Goal: Transaction & Acquisition: Subscribe to service/newsletter

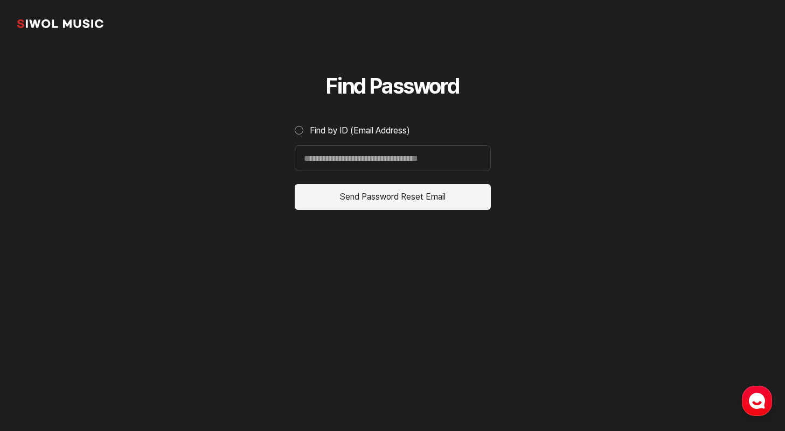
click at [353, 198] on button "Send Password Reset Email" at bounding box center [393, 197] width 196 height 26
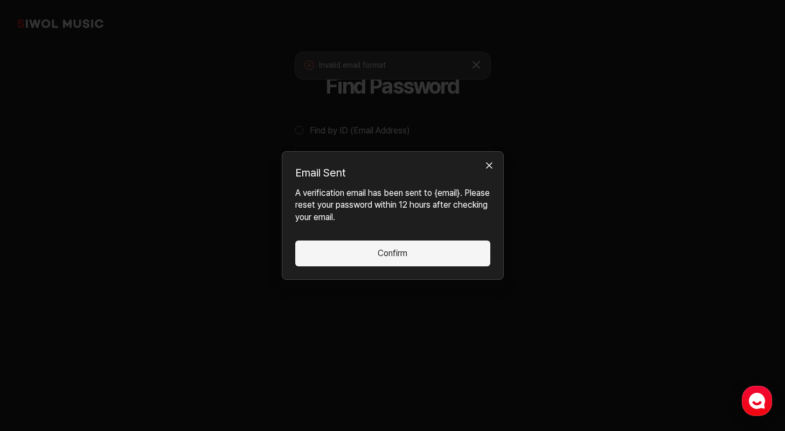
click at [387, 262] on button "Confirm" at bounding box center [392, 254] width 195 height 26
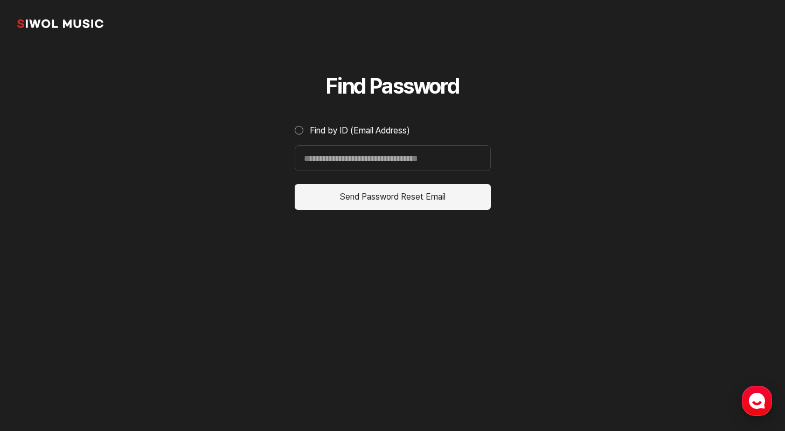
click at [766, 403] on div "button" at bounding box center [757, 401] width 30 height 30
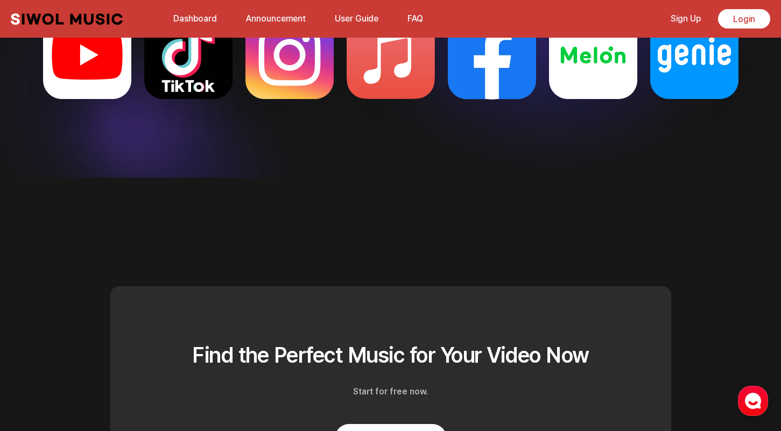
scroll to position [2841, 0]
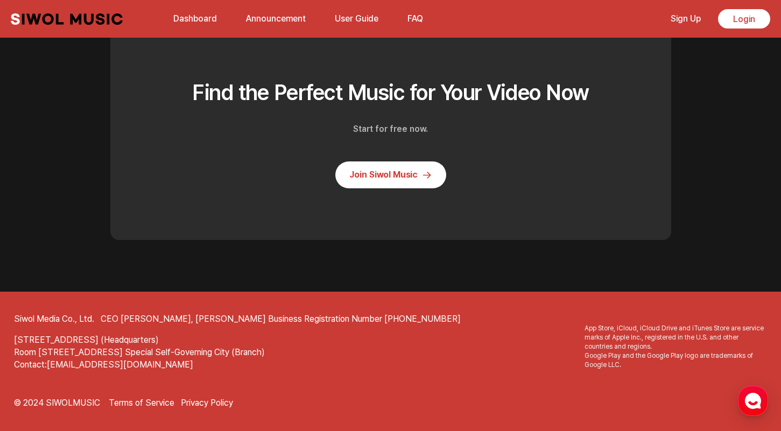
click at [259, 19] on link "Announcement" at bounding box center [276, 18] width 73 height 23
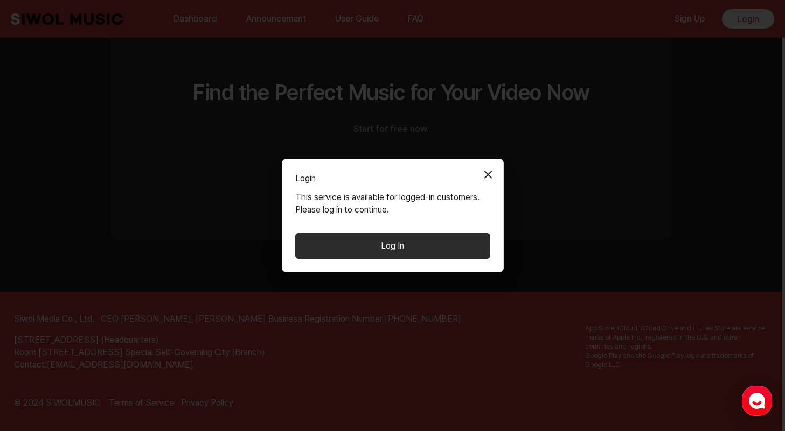
click at [488, 176] on button "Close Modal" at bounding box center [488, 175] width 22 height 22
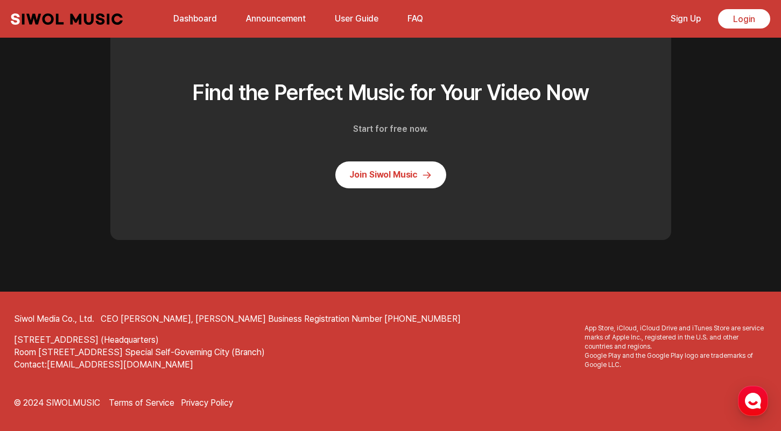
click at [367, 15] on link "User Guide" at bounding box center [356, 18] width 57 height 23
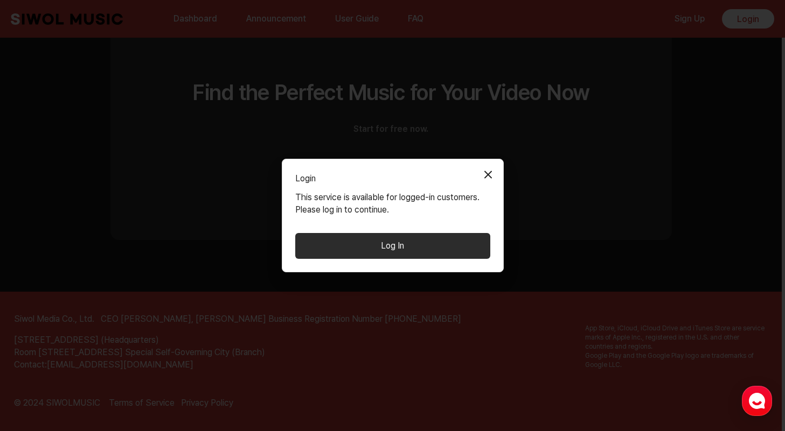
click at [487, 167] on button "Close Modal" at bounding box center [488, 175] width 22 height 22
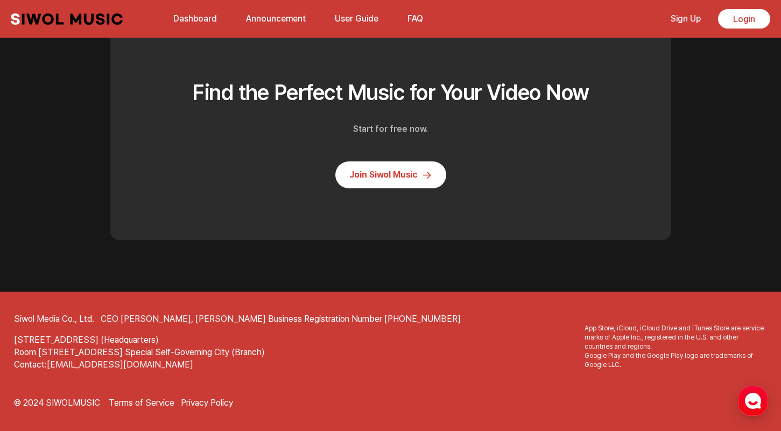
click at [212, 22] on link "Dashboard" at bounding box center [195, 18] width 57 height 23
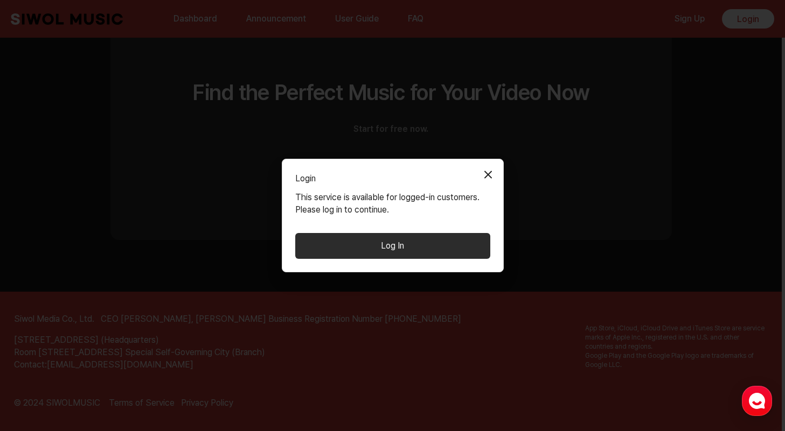
click at [437, 249] on button "Log In" at bounding box center [392, 246] width 195 height 26
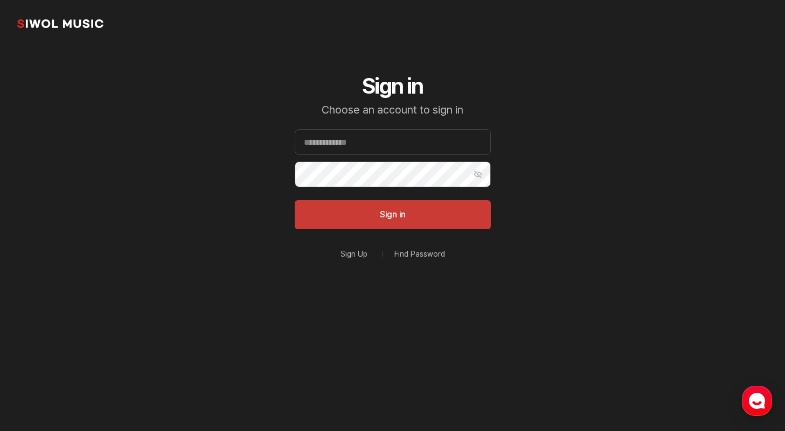
click at [337, 251] on div "Sign Up Find Password" at bounding box center [393, 254] width 196 height 24
click at [345, 251] on link "Sign Up" at bounding box center [353, 254] width 27 height 8
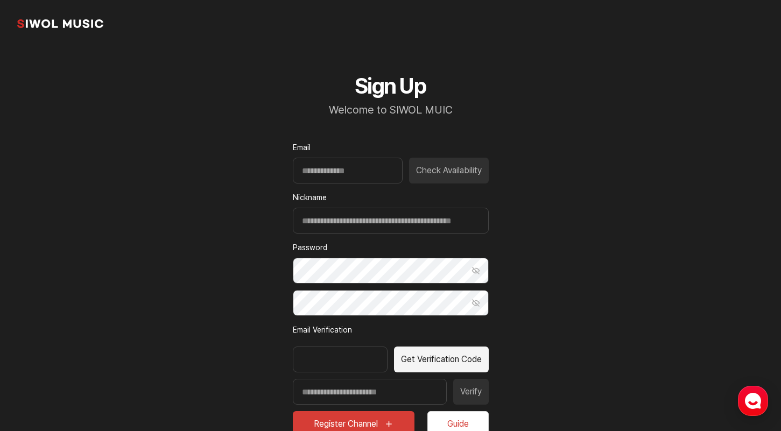
click at [415, 174] on div "Check Availability" at bounding box center [391, 171] width 196 height 26
click at [423, 164] on div "Check Availability" at bounding box center [391, 171] width 196 height 26
click at [427, 363] on button "Get Verification Code" at bounding box center [441, 360] width 95 height 26
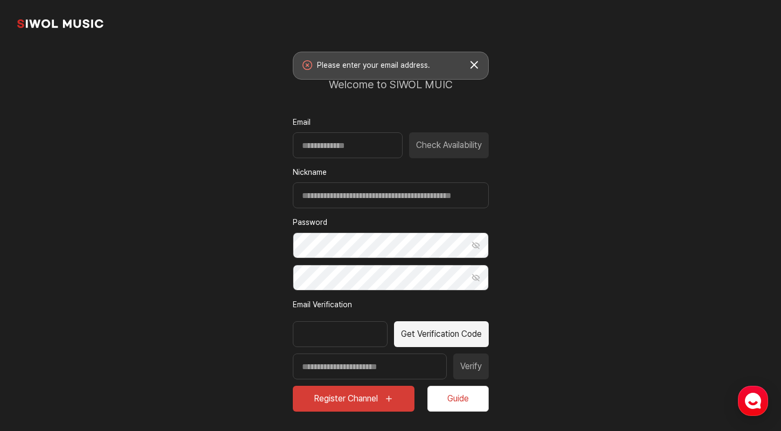
scroll to position [22, 0]
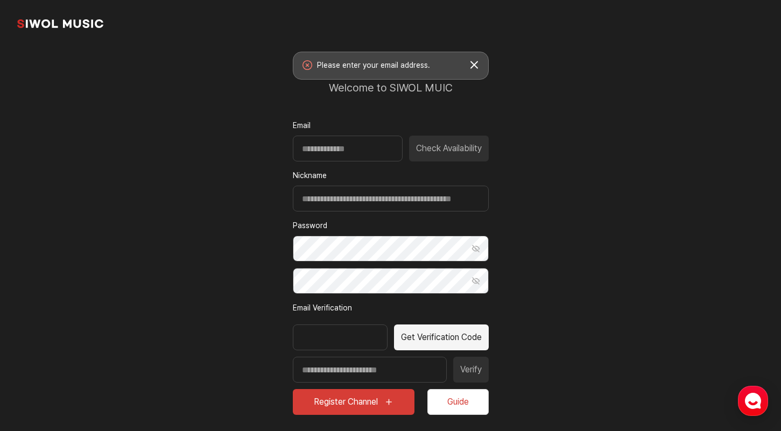
click at [368, 400] on button "Register Channel" at bounding box center [354, 402] width 122 height 26
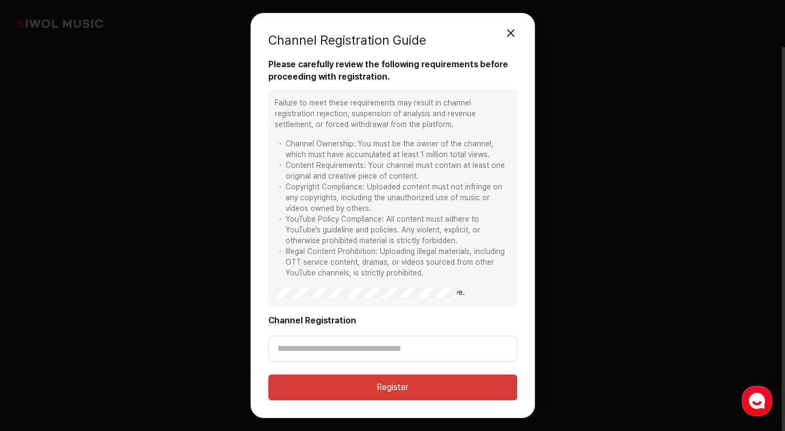
click at [491, 37] on div "Channel Registration Guide 모달 닫기" at bounding box center [392, 45] width 249 height 28
click at [503, 32] on button "모달 닫기" at bounding box center [511, 33] width 22 height 22
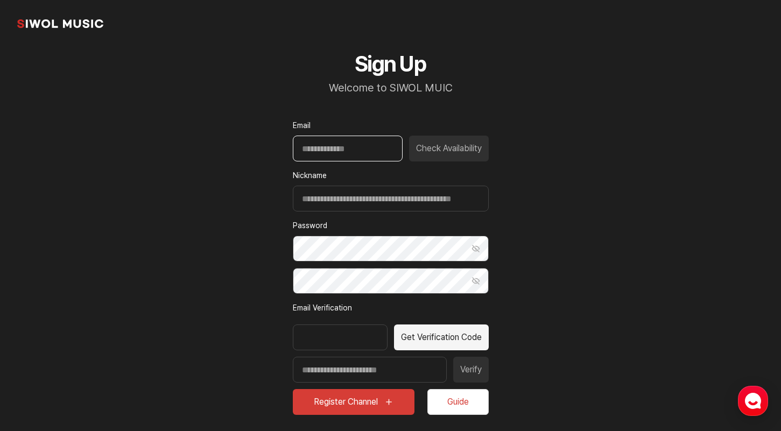
click at [383, 150] on input "Email" at bounding box center [348, 149] width 110 height 26
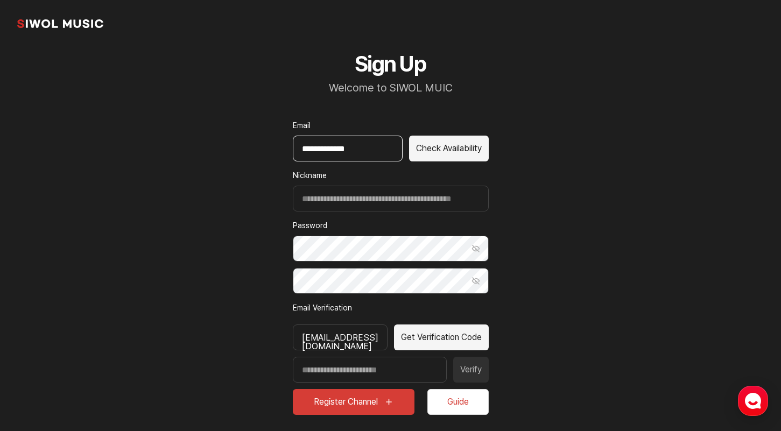
type input "**********"
click at [483, 148] on button "Check Availability" at bounding box center [449, 149] width 80 height 26
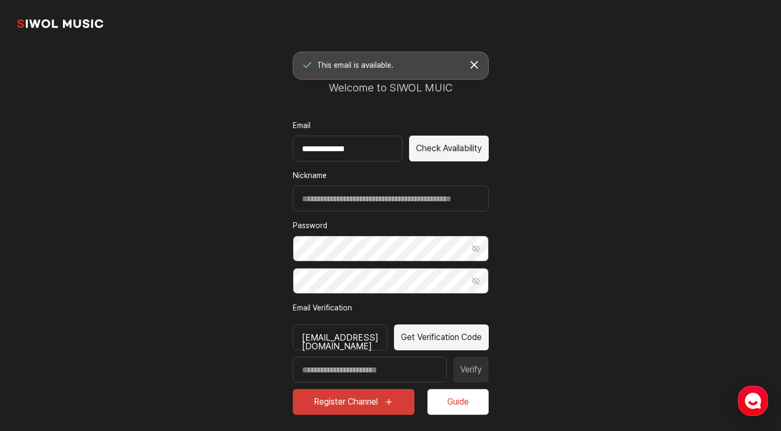
click at [474, 66] on button "토스트창 닫기" at bounding box center [474, 64] width 19 height 19
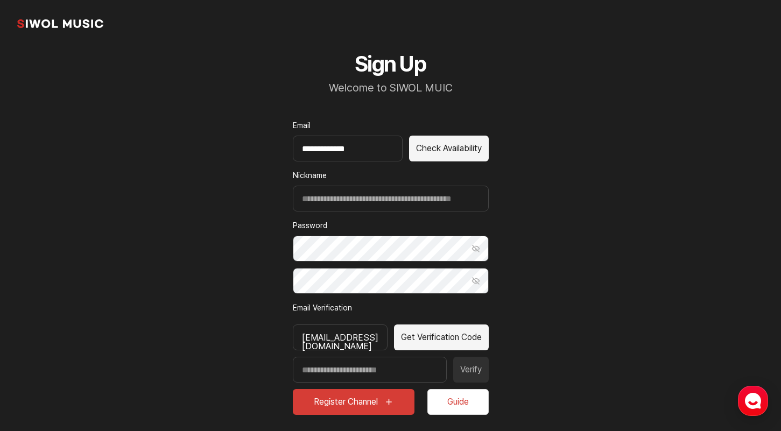
click at [444, 346] on button "Get Verification Code" at bounding box center [441, 338] width 95 height 26
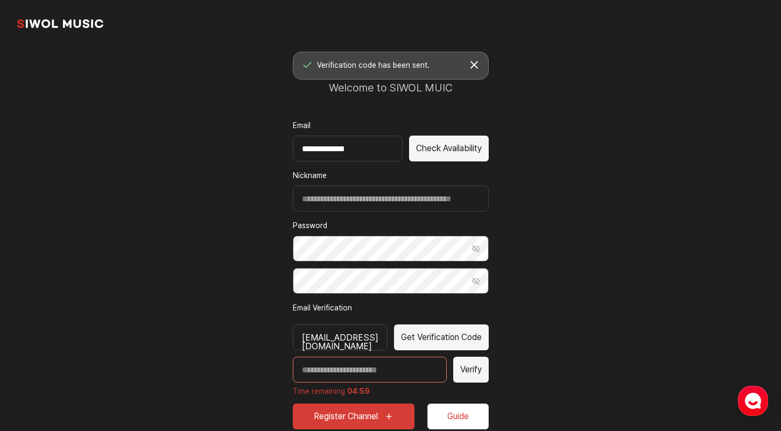
click at [423, 371] on input "Enter verification code" at bounding box center [370, 370] width 154 height 26
click at [471, 366] on button "Verify" at bounding box center [471, 370] width 36 height 26
click at [432, 379] on input "*******" at bounding box center [370, 370] width 154 height 26
click at [476, 372] on button "Verify" at bounding box center [471, 370] width 36 height 26
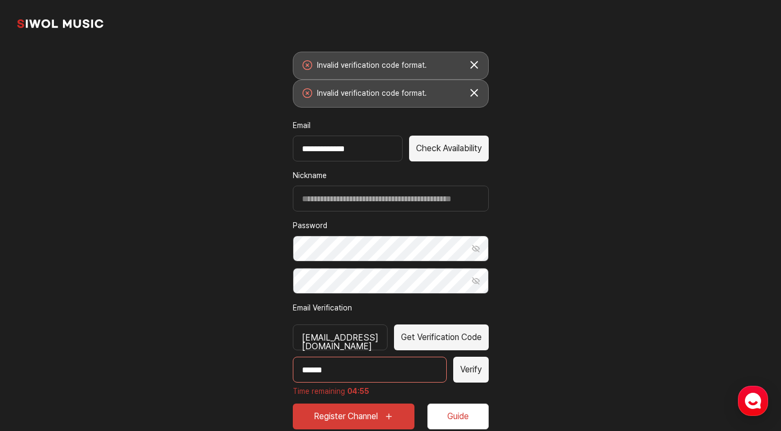
click at [416, 379] on input "******" at bounding box center [370, 370] width 154 height 26
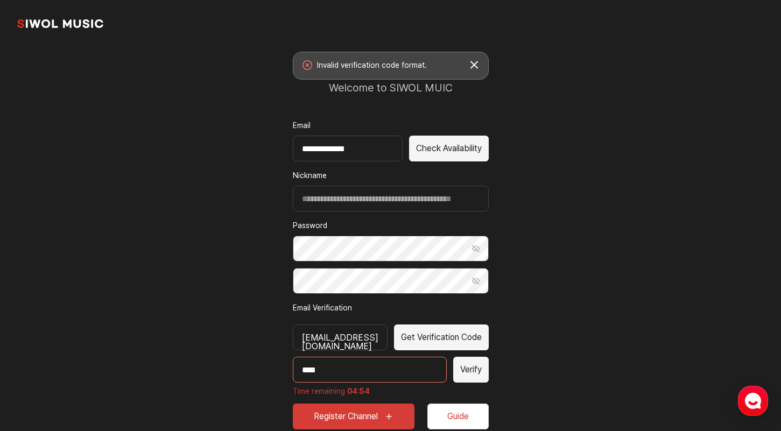
click at [466, 376] on button "Verify" at bounding box center [471, 370] width 36 height 26
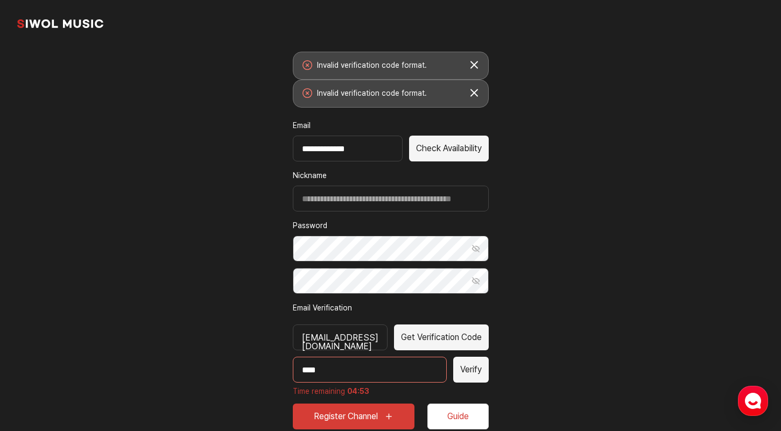
click at [422, 376] on input "****" at bounding box center [370, 370] width 154 height 26
type input "****"
click at [467, 368] on button "Verify" at bounding box center [471, 370] width 36 height 26
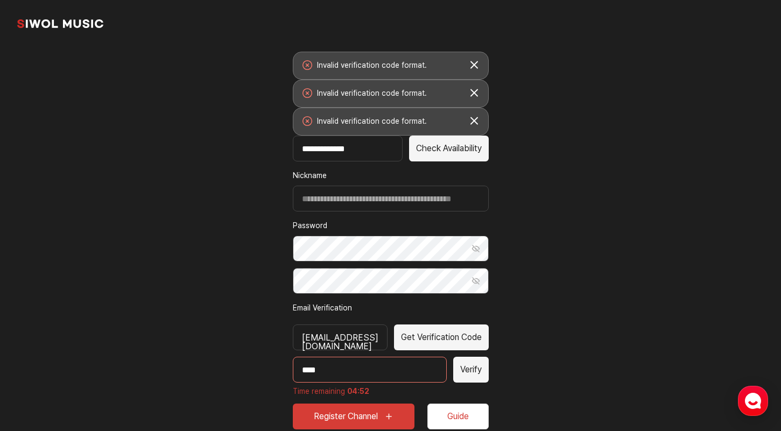
click at [418, 376] on input "****" at bounding box center [370, 370] width 154 height 26
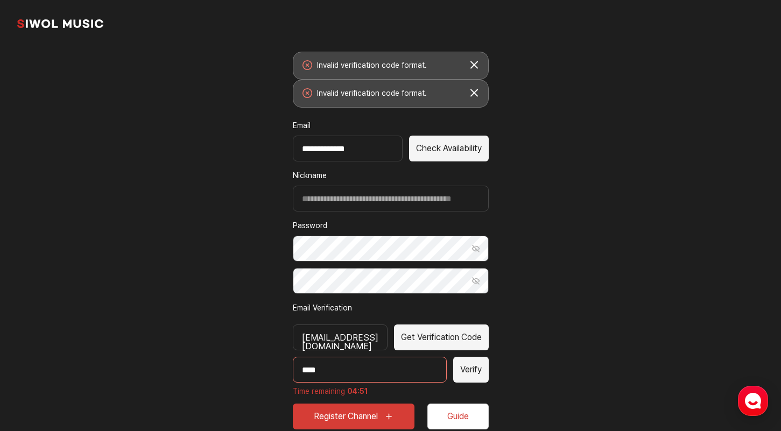
click at [418, 376] on input "****" at bounding box center [370, 370] width 154 height 26
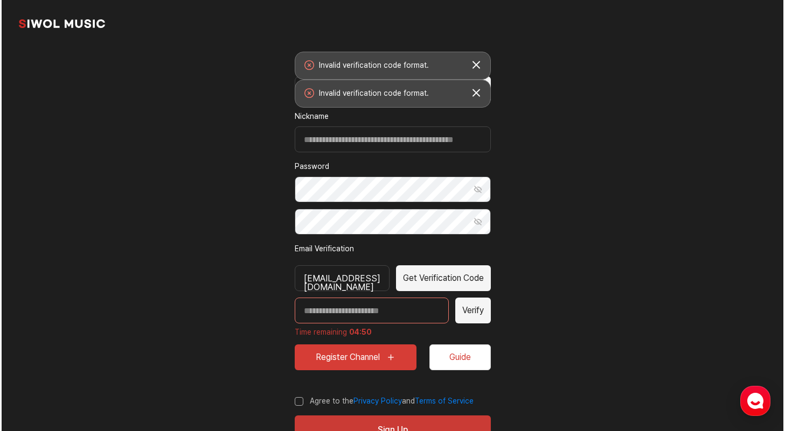
scroll to position [121, 0]
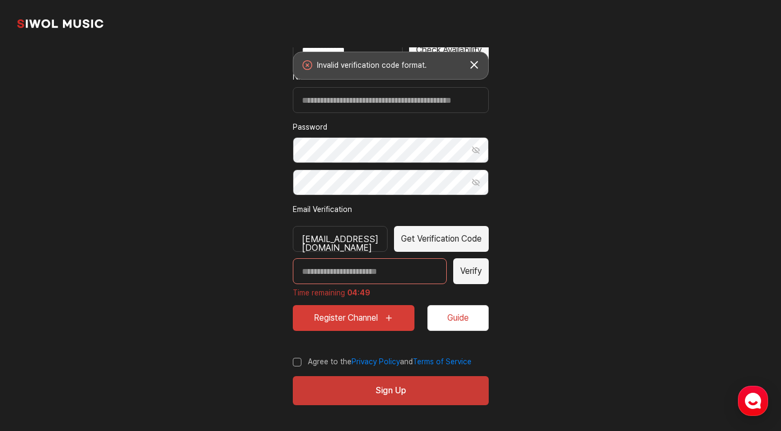
click at [326, 368] on div "**********" at bounding box center [391, 179] width 248 height 505
click at [327, 362] on label "Agree to the Privacy Policy and Terms of Service" at bounding box center [382, 362] width 179 height 11
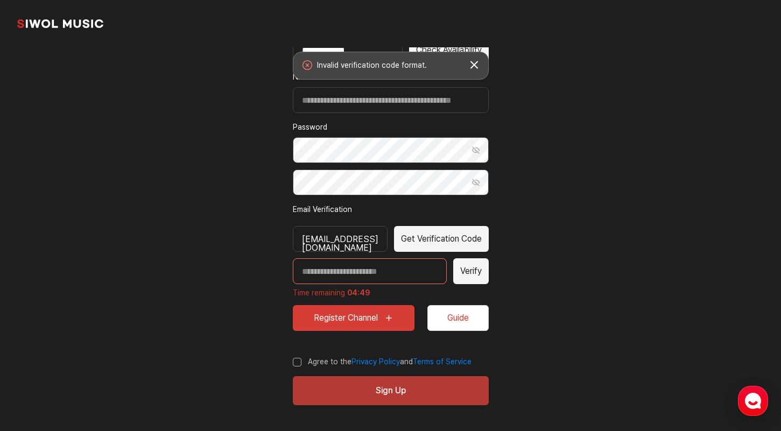
click at [327, 384] on button "Sign Up" at bounding box center [391, 390] width 196 height 29
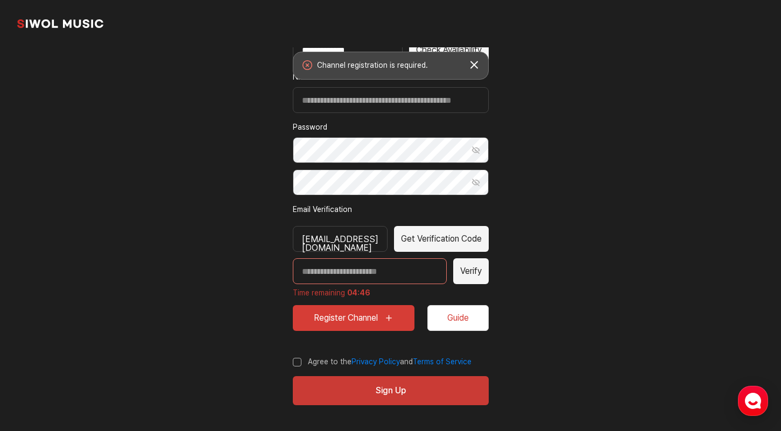
click at [368, 318] on button "Register Channel" at bounding box center [354, 318] width 122 height 26
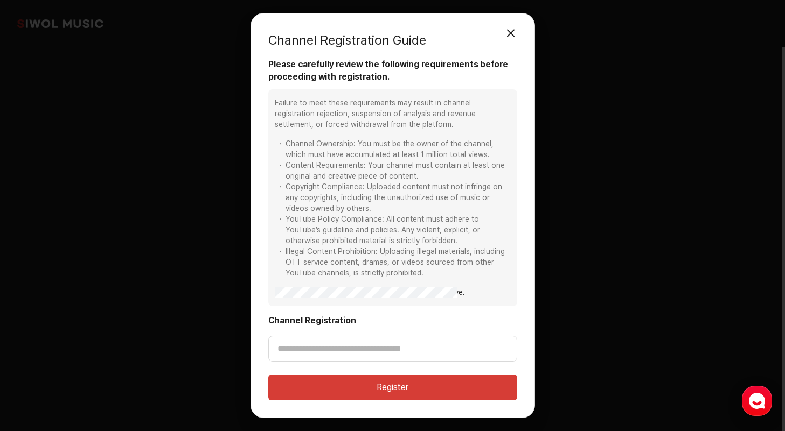
click at [424, 387] on button "Register" at bounding box center [392, 388] width 249 height 26
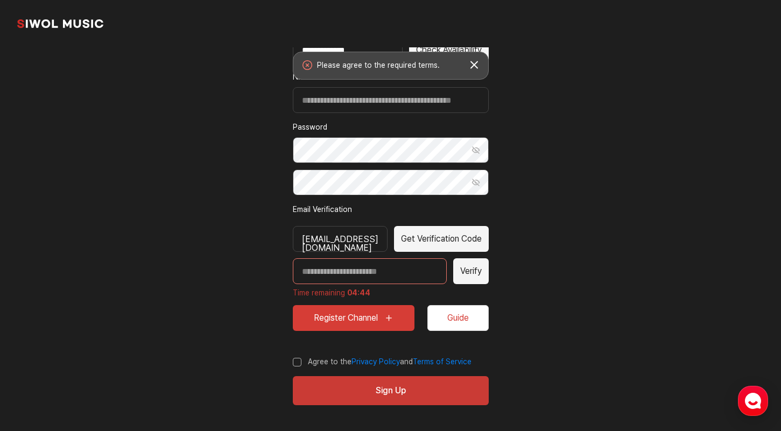
click at [454, 311] on button "Guide" at bounding box center [458, 318] width 61 height 26
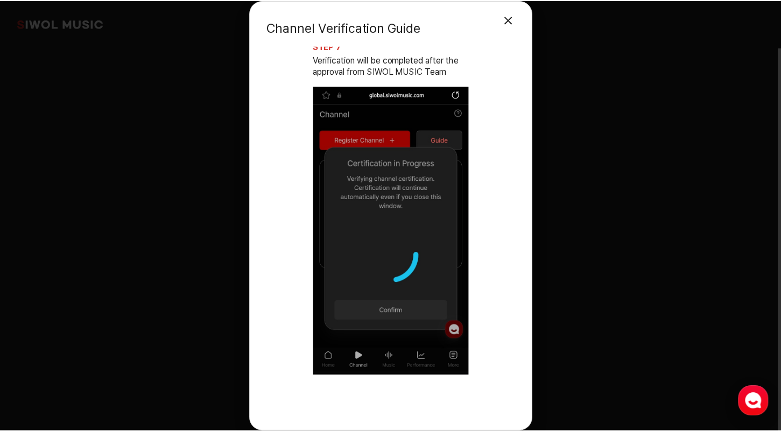
scroll to position [2277, 0]
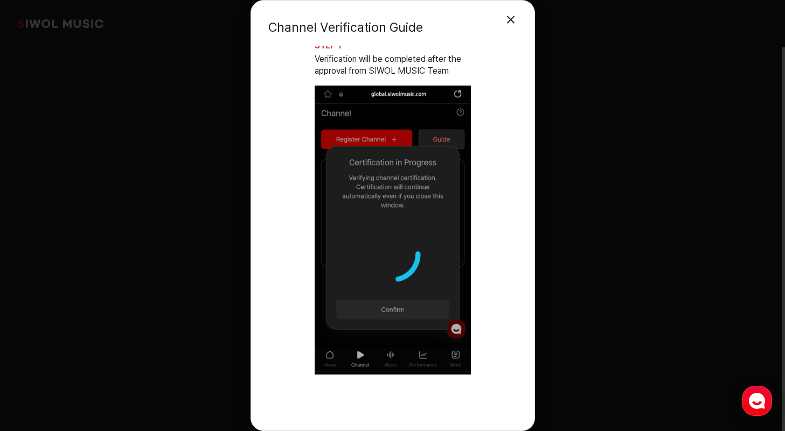
click at [615, 230] on div "Channel Verification Guide Close Modal STEP 1 Complete YouTube channel URL regi…" at bounding box center [392, 215] width 785 height 431
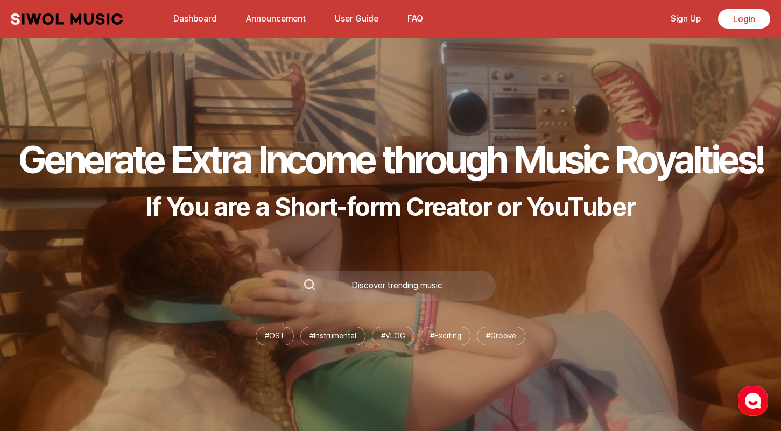
click at [750, 394] on icon "button" at bounding box center [753, 400] width 19 height 19
